Goal: Check status: Check status

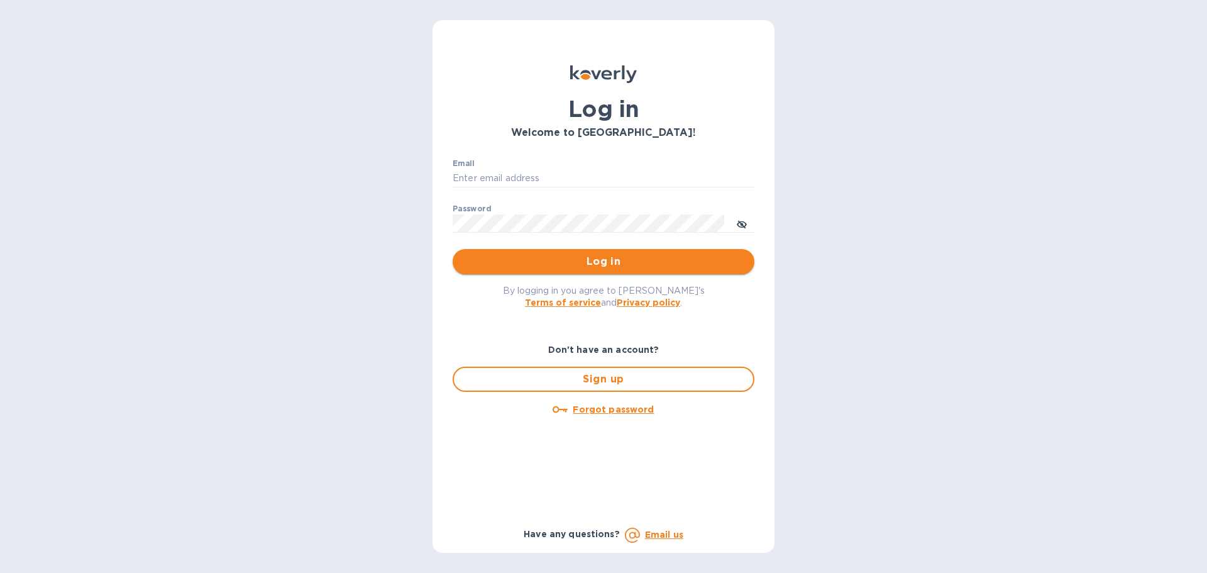
type input "[EMAIL_ADDRESS][DOMAIN_NAME]"
click at [489, 270] on button "Log in" at bounding box center [604, 261] width 302 height 25
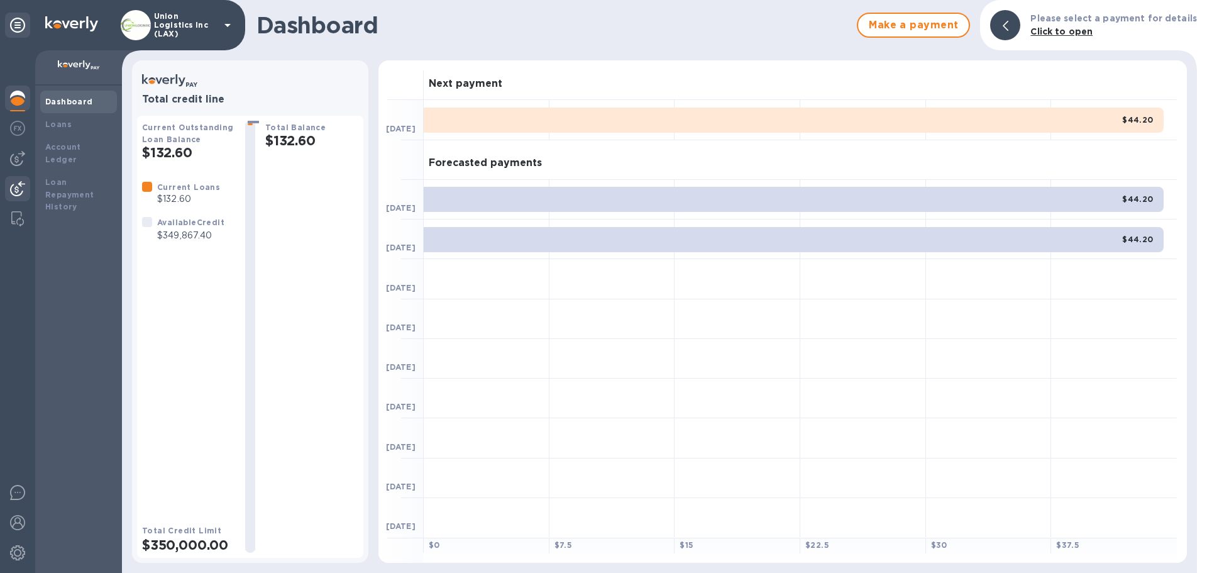
click at [25, 187] on img at bounding box center [17, 188] width 15 height 15
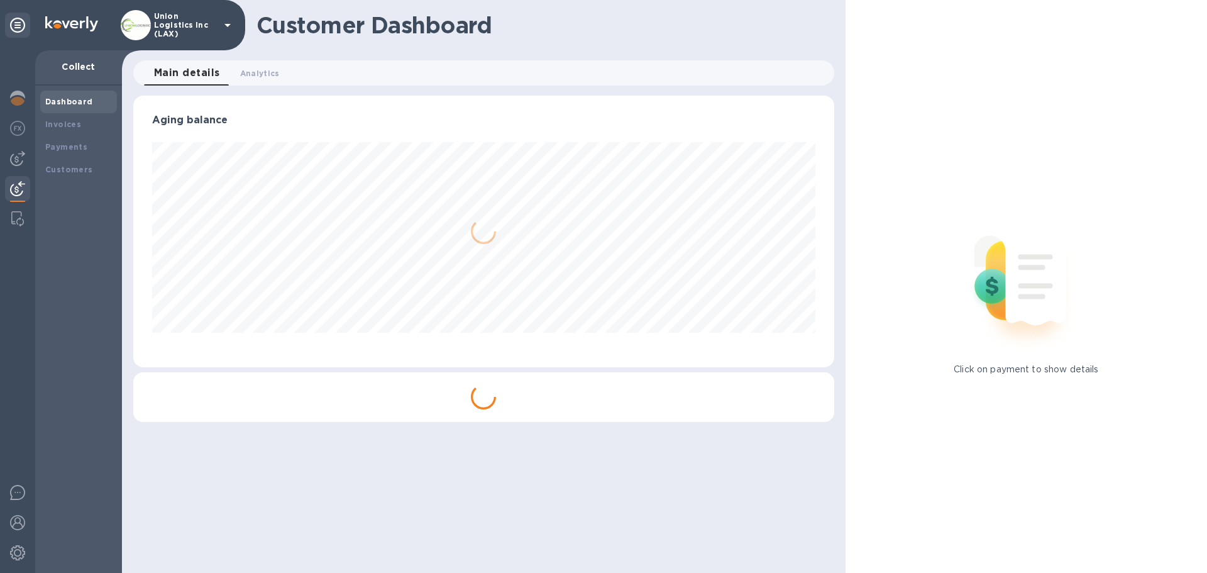
scroll to position [272, 700]
click at [79, 148] on b "Payments" at bounding box center [66, 146] width 42 height 9
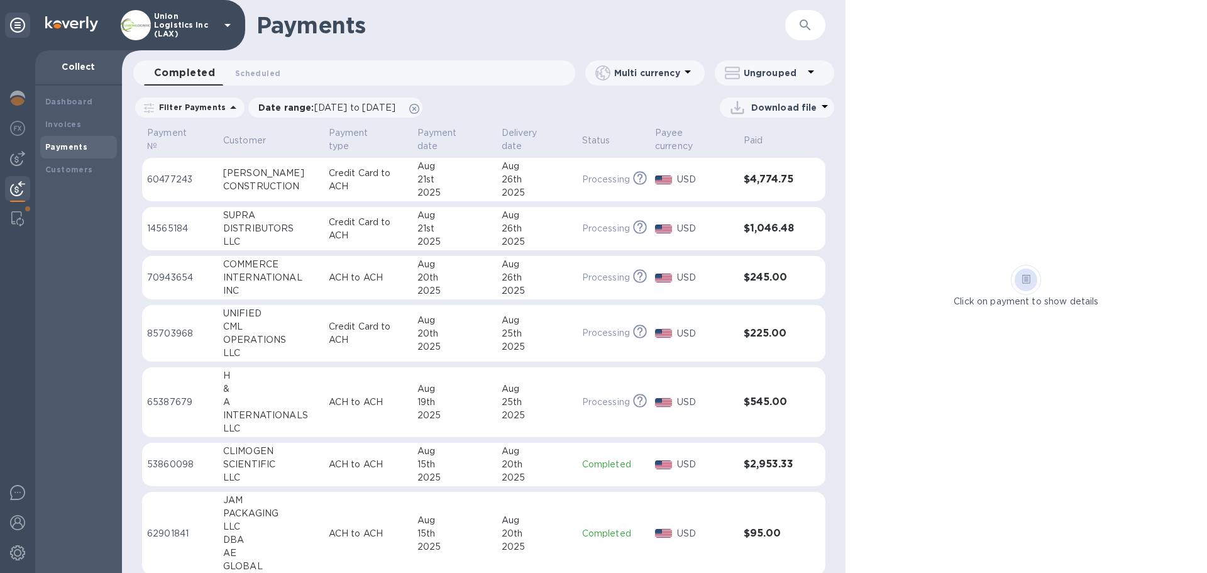
click at [257, 183] on div "CONSTRUCTION" at bounding box center [271, 186] width 96 height 13
